Goal: Information Seeking & Learning: Check status

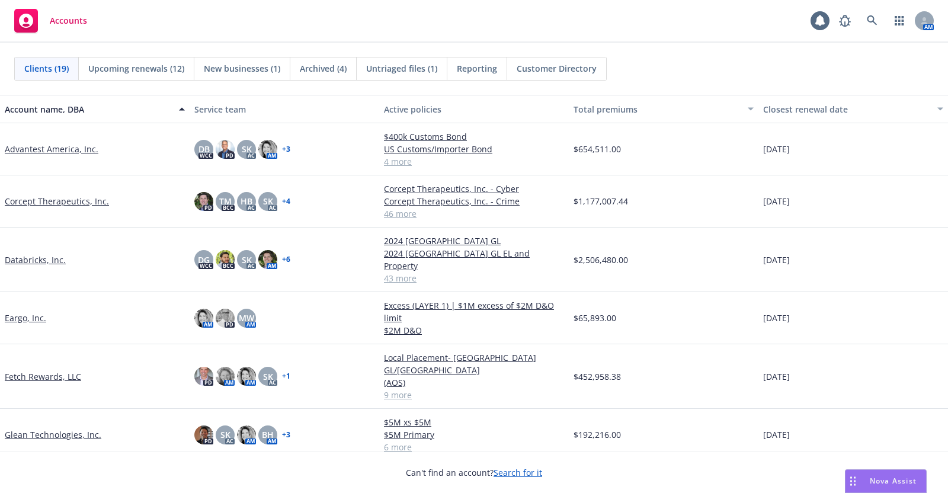
click at [51, 370] on link "Fetch Rewards, LLC" at bounding box center [43, 376] width 76 height 12
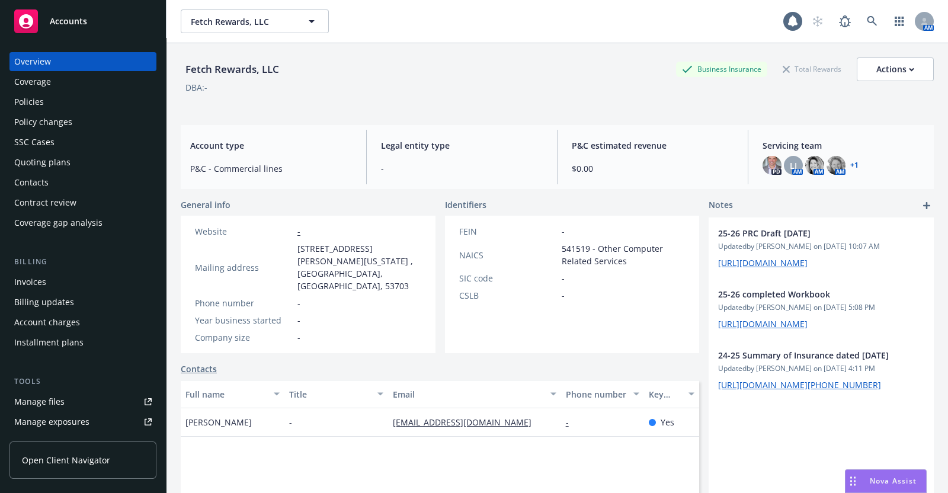
click at [39, 98] on div "Policies" at bounding box center [29, 101] width 30 height 19
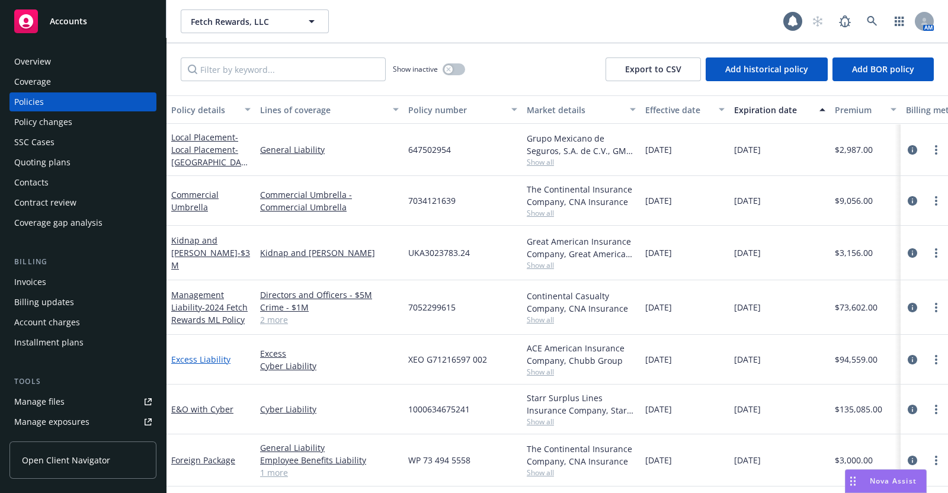
click at [206, 354] on link "Excess Liability" at bounding box center [200, 359] width 59 height 11
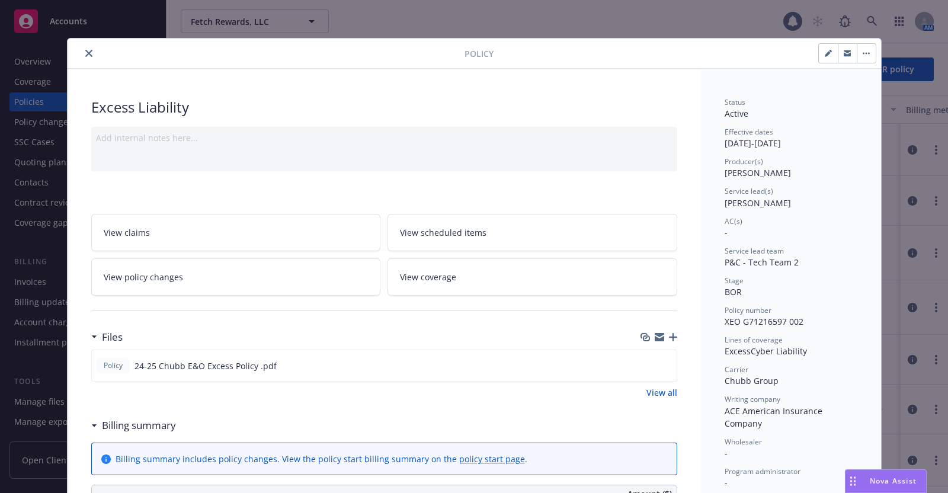
click at [82, 47] on button "close" at bounding box center [89, 53] width 14 height 14
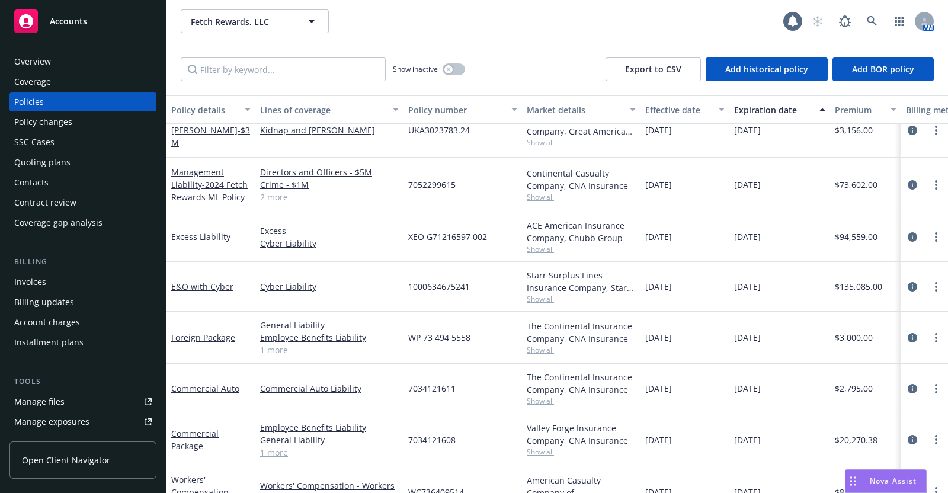
scroll to position [124, 0]
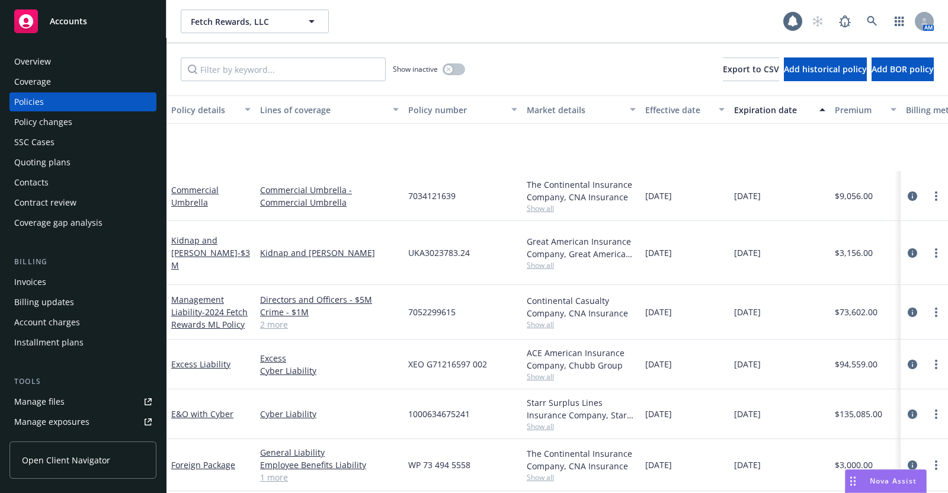
scroll to position [124, 0]
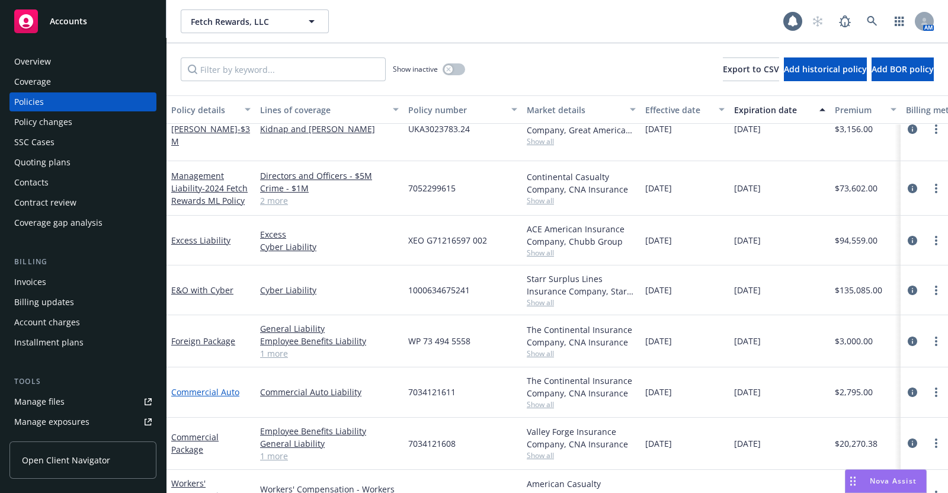
click at [206, 386] on link "Commercial Auto" at bounding box center [205, 391] width 68 height 11
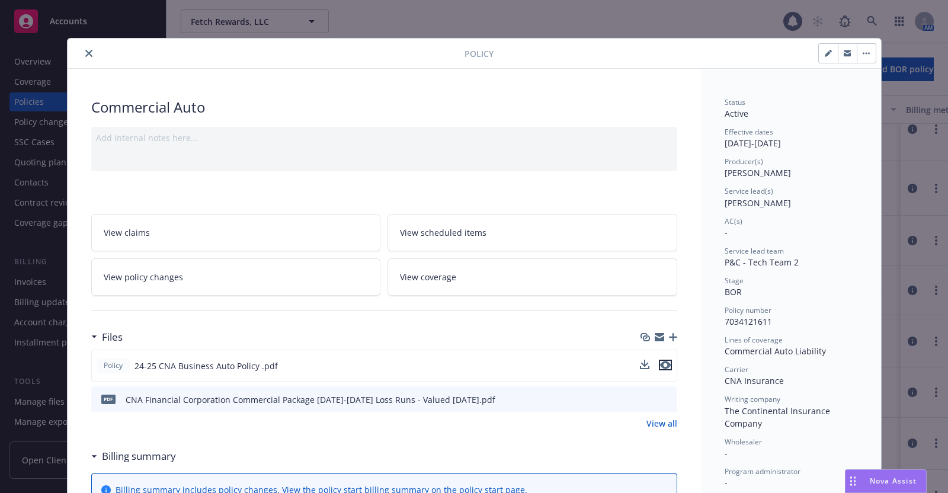
click at [660, 361] on icon "preview file" at bounding box center [665, 365] width 11 height 8
